Goal: Transaction & Acquisition: Purchase product/service

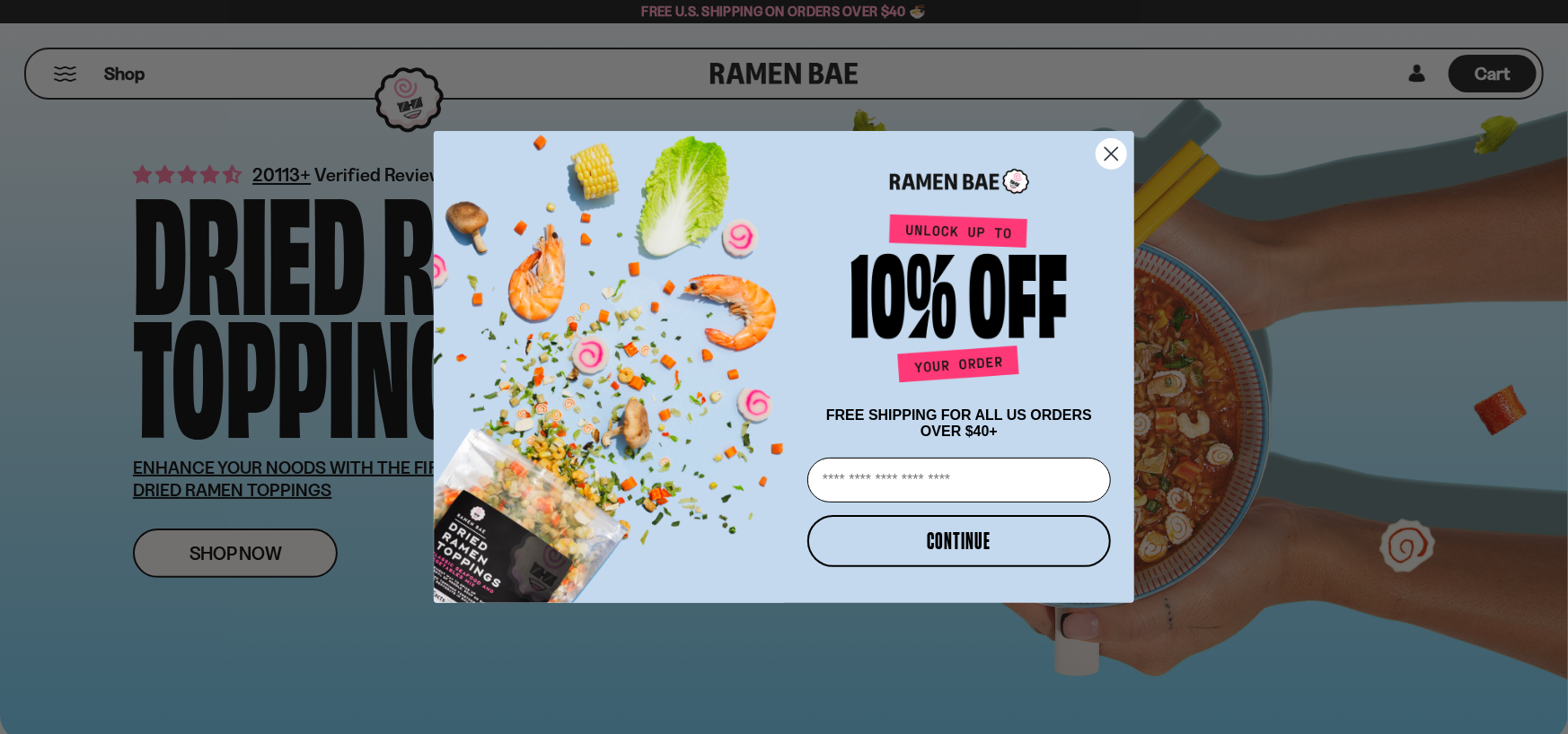
click at [1113, 141] on circle "Close dialog" at bounding box center [1111, 154] width 30 height 30
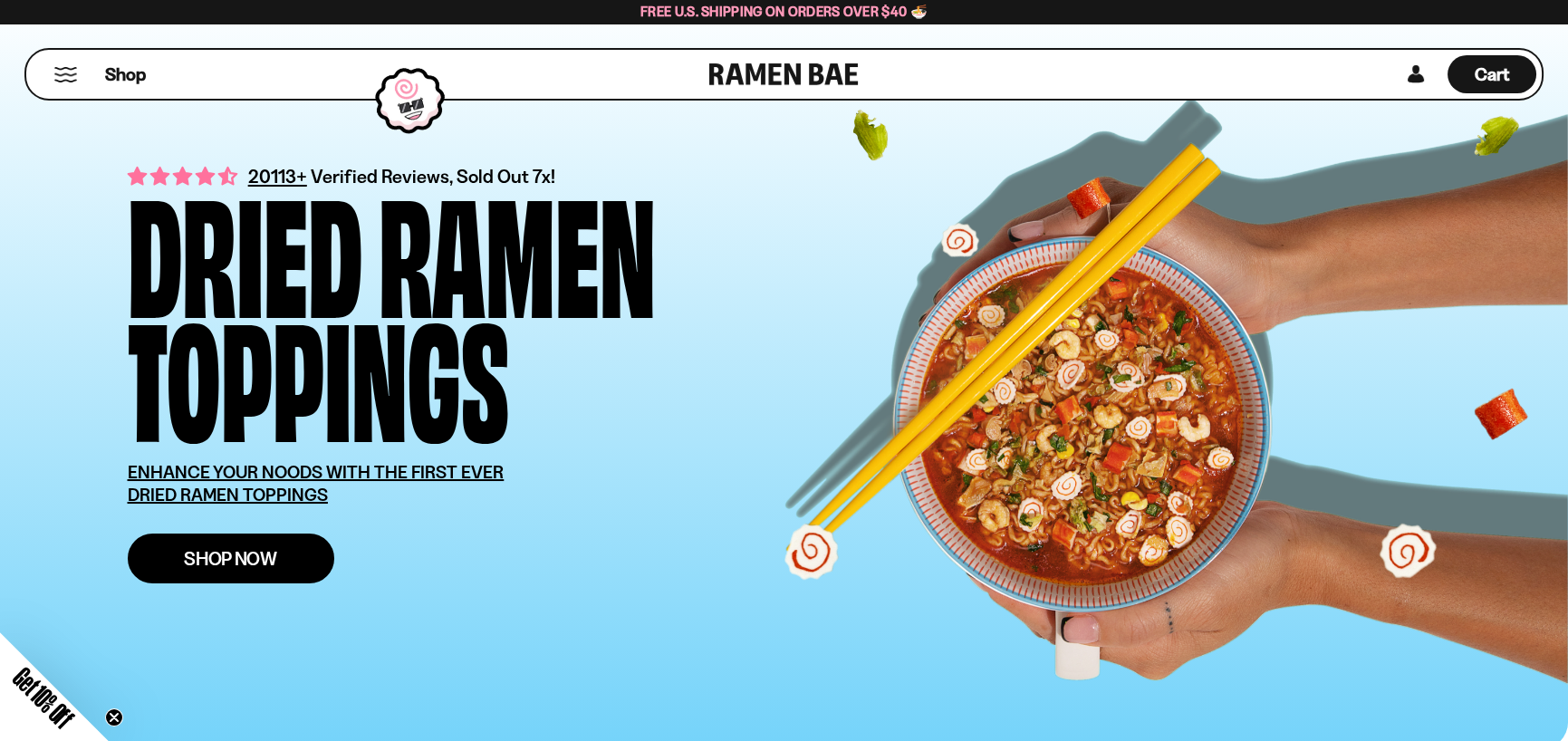
click at [248, 553] on span "Shop Now" at bounding box center [230, 558] width 94 height 19
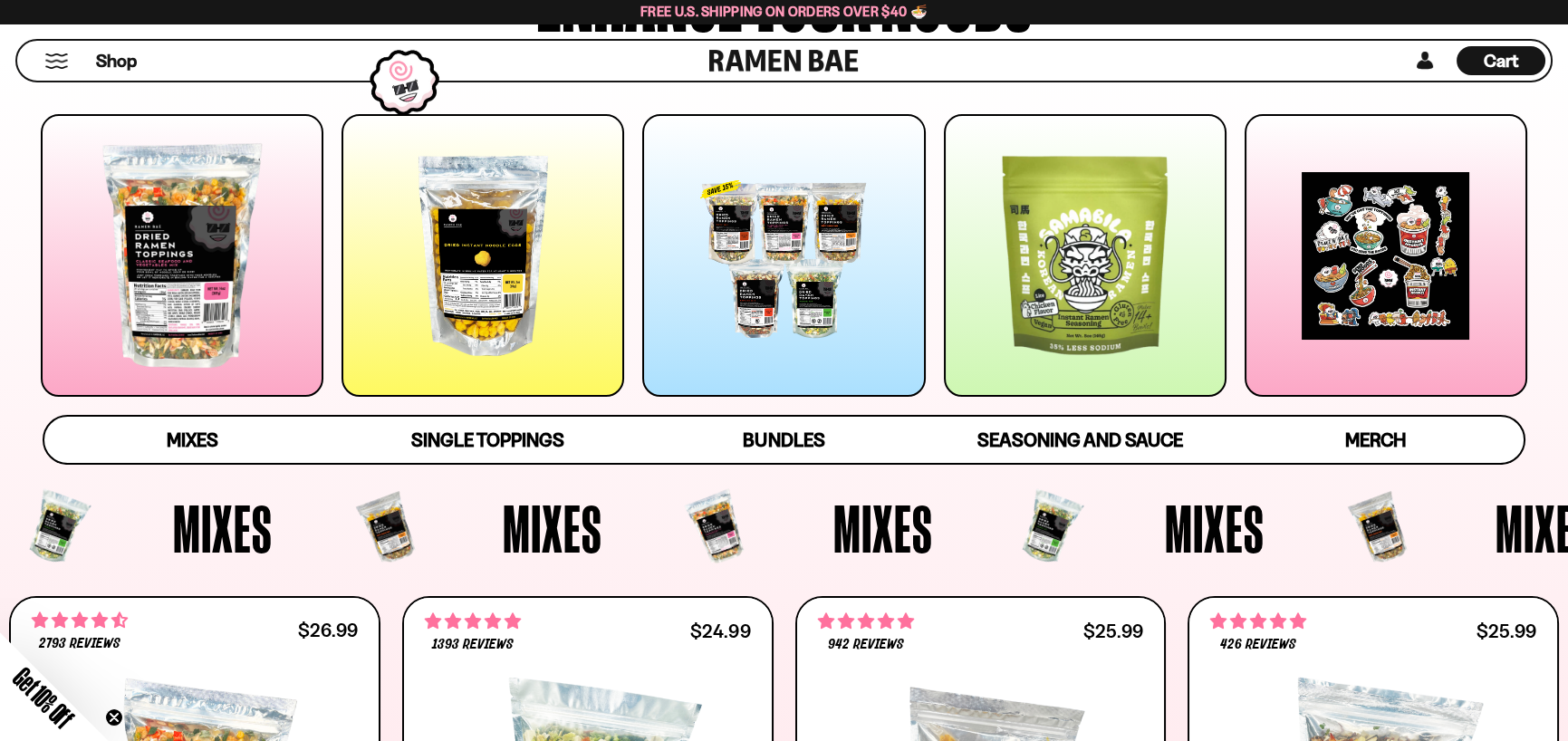
scroll to position [91, 0]
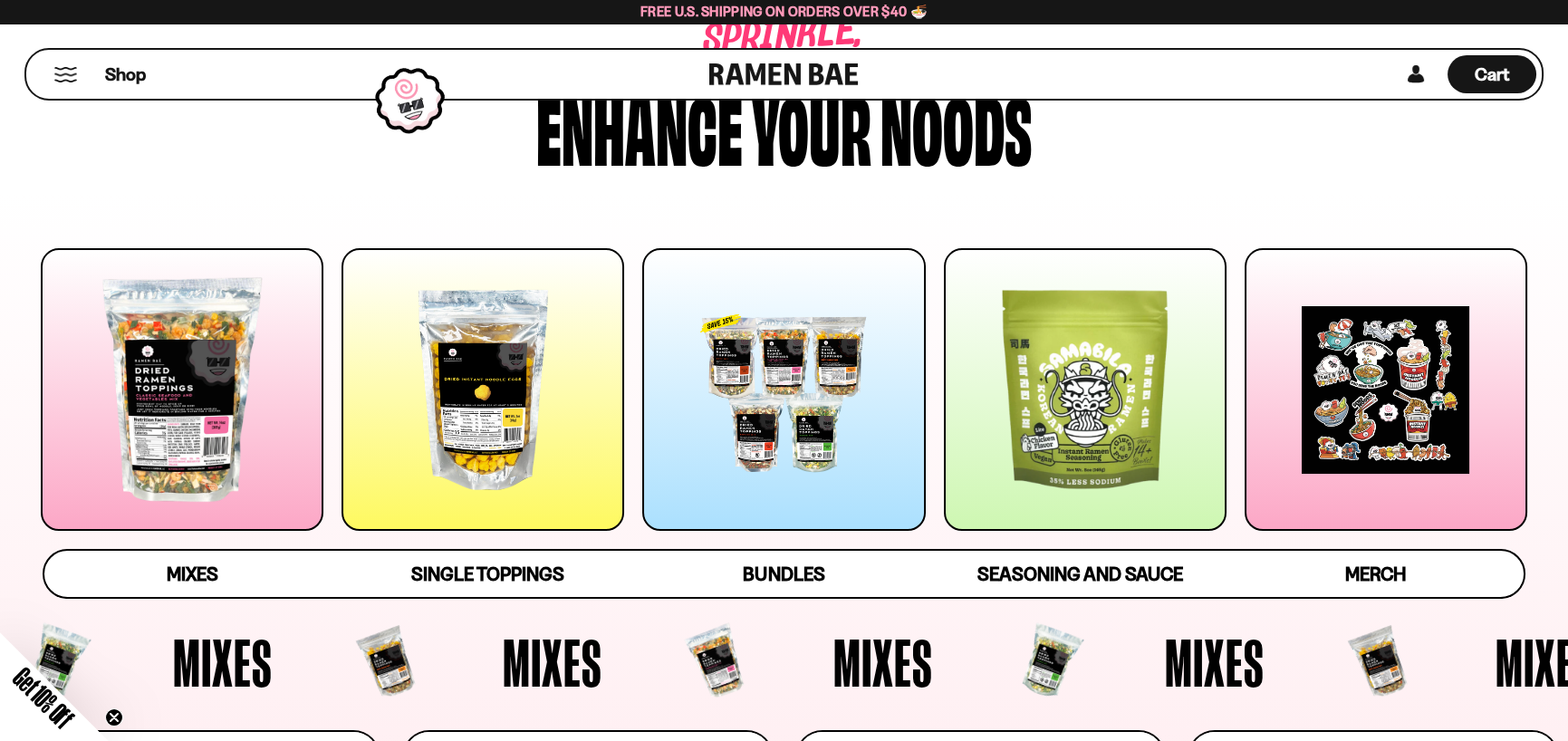
click at [178, 419] on div at bounding box center [182, 389] width 283 height 283
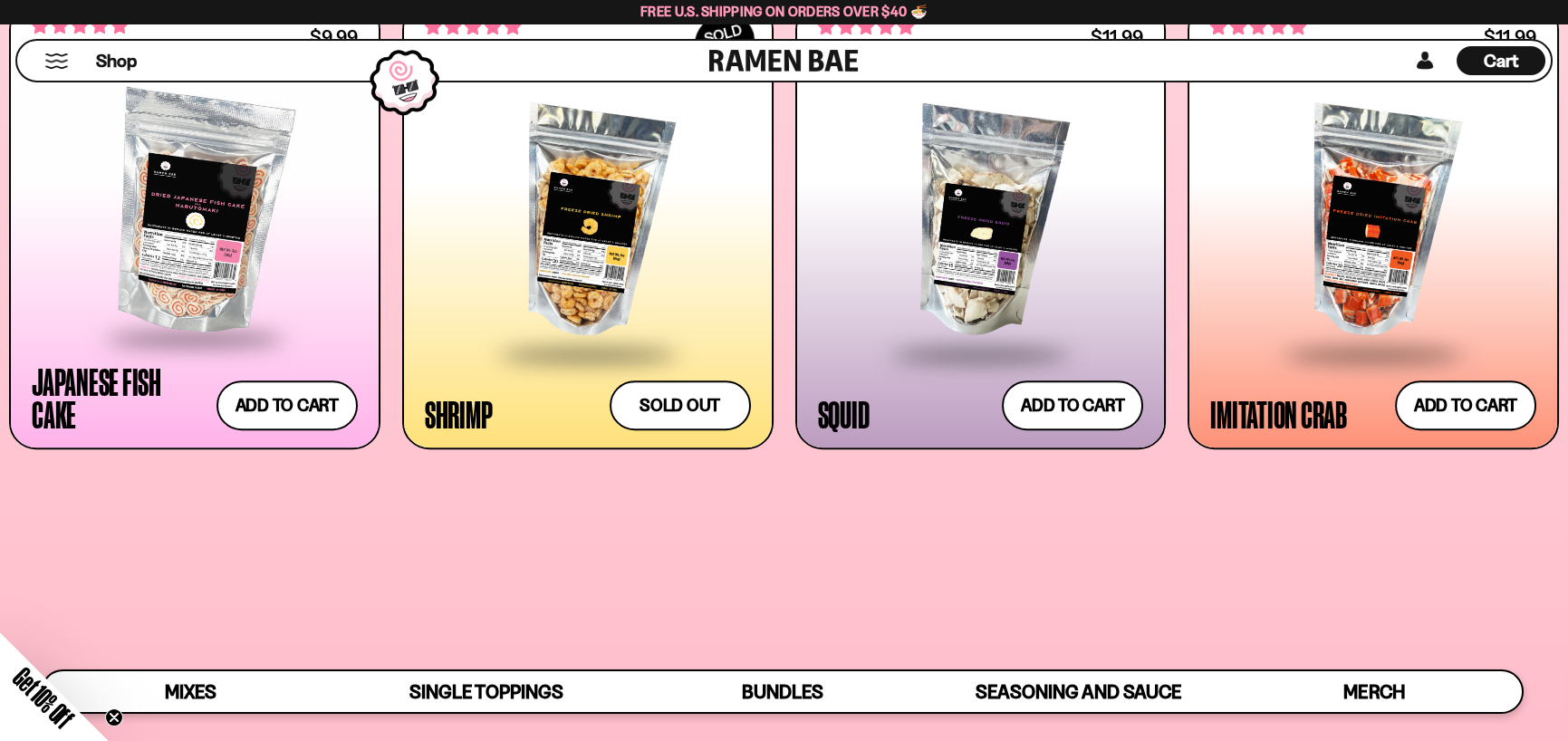
scroll to position [1993, 0]
